Goal: Information Seeking & Learning: Learn about a topic

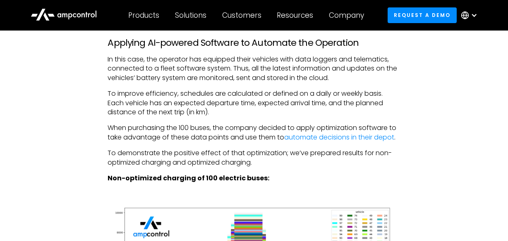
scroll to position [1943, 0]
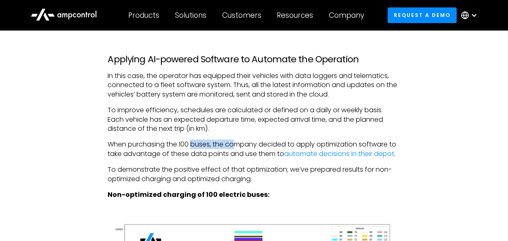
drag, startPoint x: 193, startPoint y: 134, endPoint x: 234, endPoint y: 134, distance: 40.5
click at [234, 140] on p "When purchasing the 100 buses, the company decided to apply optimization softwa…" at bounding box center [253, 149] width 292 height 19
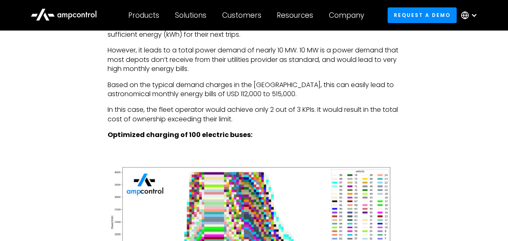
scroll to position [2356, 0]
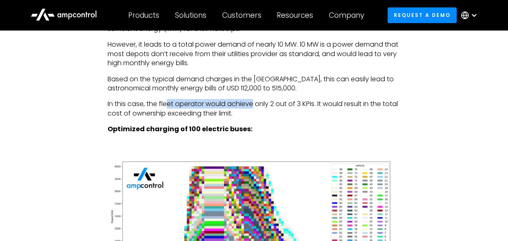
drag, startPoint x: 166, startPoint y: 96, endPoint x: 255, endPoint y: 94, distance: 88.9
click at [255, 100] on p "In this case, the fleet operator would achieve only 2 out of 3 KPIs. It would r…" at bounding box center [253, 109] width 292 height 19
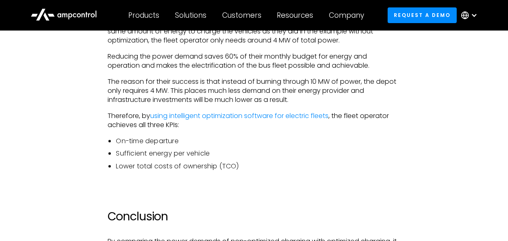
scroll to position [2770, 0]
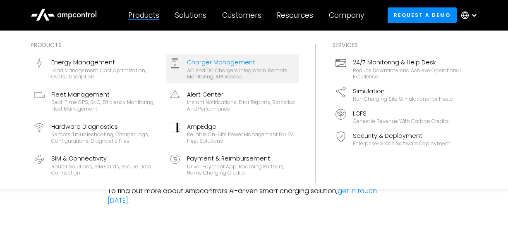
click at [219, 71] on div "AC and DC chargers integration, remote monitoring, API access" at bounding box center [241, 73] width 108 height 13
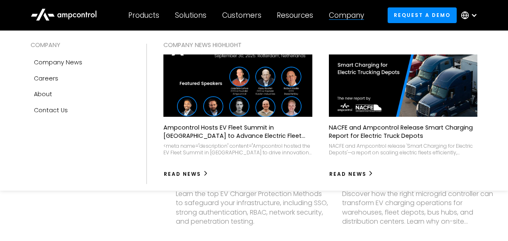
scroll to position [2356, 0]
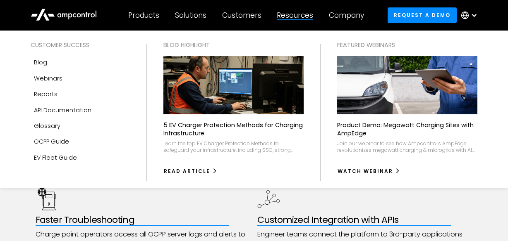
scroll to position [413, 0]
